Goal: Information Seeking & Learning: Find specific fact

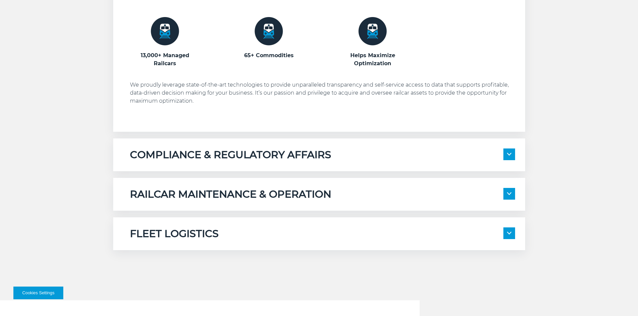
scroll to position [603, 0]
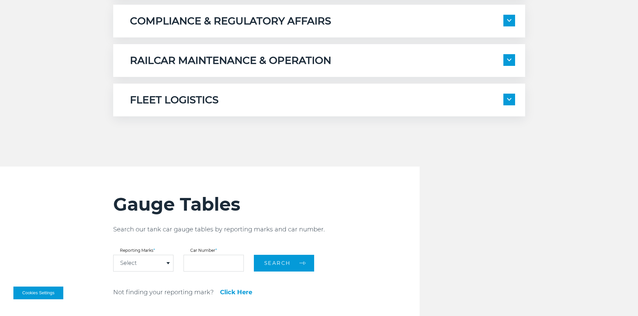
click at [166, 265] on div "Select" at bounding box center [144, 263] width 60 height 16
click at [139, 292] on link "FHRX" at bounding box center [144, 293] width 60 height 9
select select "****"
click at [210, 265] on input "text" at bounding box center [213, 263] width 60 height 17
type input "******"
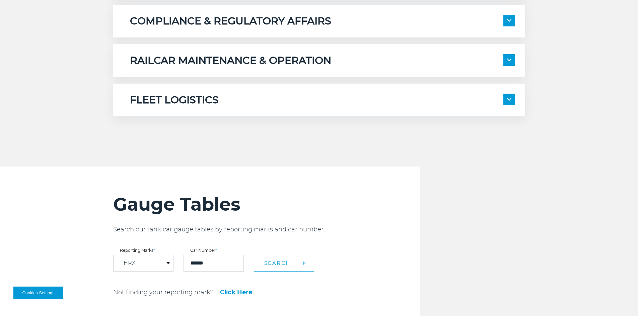
click at [274, 264] on span "Search" at bounding box center [277, 263] width 26 height 6
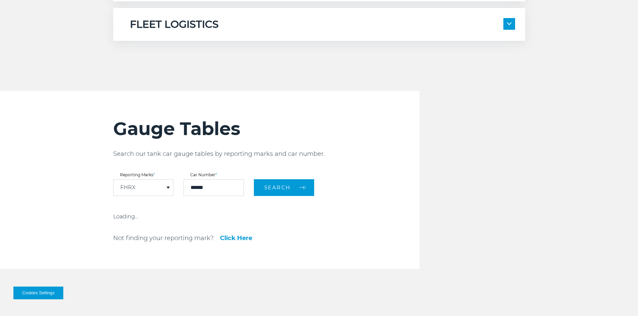
scroll to position [737, 0]
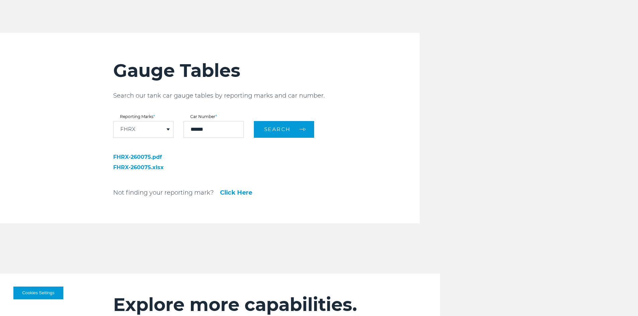
click at [142, 157] on link "FHRX-260075.pdf" at bounding box center [160, 157] width 94 height 5
click at [268, 132] on span "Search" at bounding box center [277, 129] width 26 height 6
click at [153, 156] on link "FHRX-260075.pdf" at bounding box center [160, 157] width 94 height 5
drag, startPoint x: 224, startPoint y: 130, endPoint x: 171, endPoint y: 129, distance: 52.2
click at [171, 129] on form "Reporting Marks * FHRX DPRX ETHX FHRX GPMX GPPX GPWX ICSX INVX IPBX KASX KLRX K…" at bounding box center [266, 126] width 306 height 23
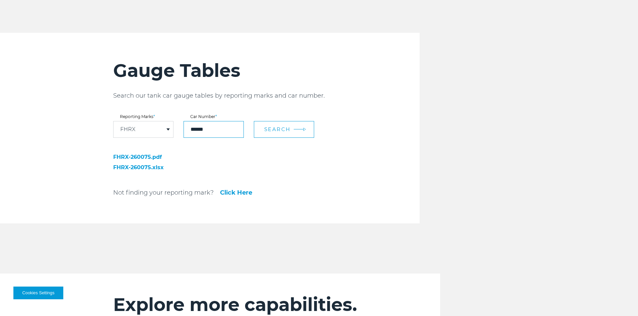
type input "******"
click at [273, 128] on span "Search" at bounding box center [277, 129] width 26 height 6
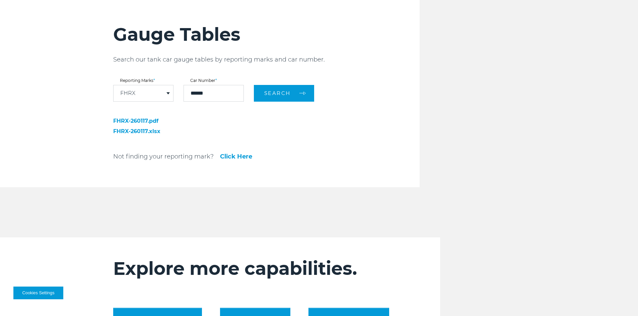
scroll to position [770, 0]
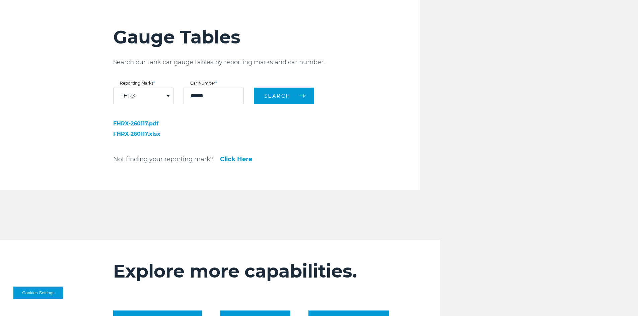
click at [149, 123] on link "FHRX-260117.pdf" at bounding box center [160, 123] width 94 height 5
